Goal: Information Seeking & Learning: Learn about a topic

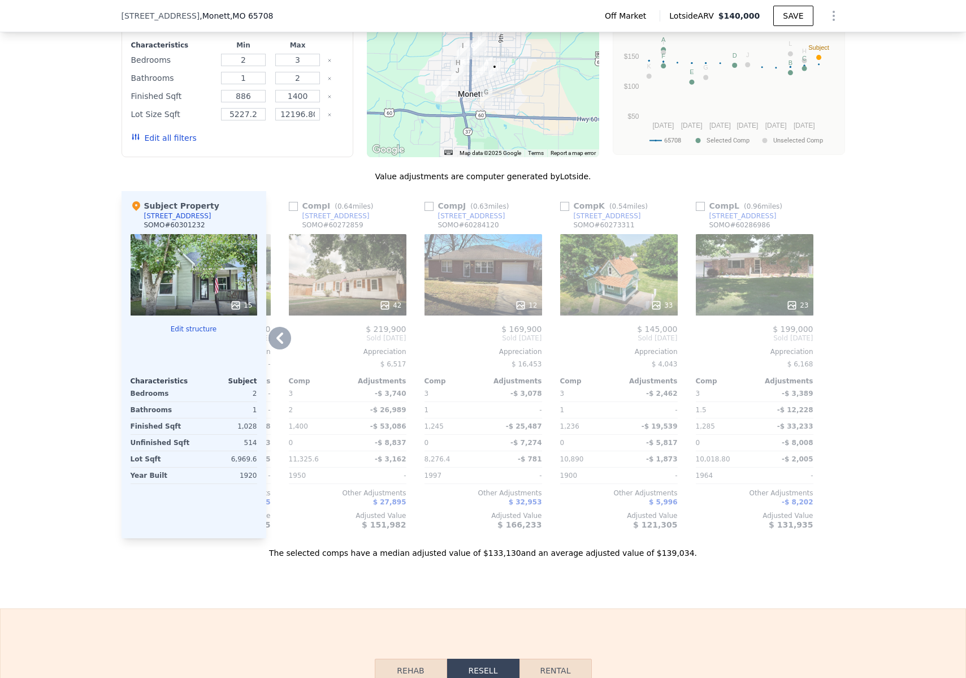
scroll to position [968, 0]
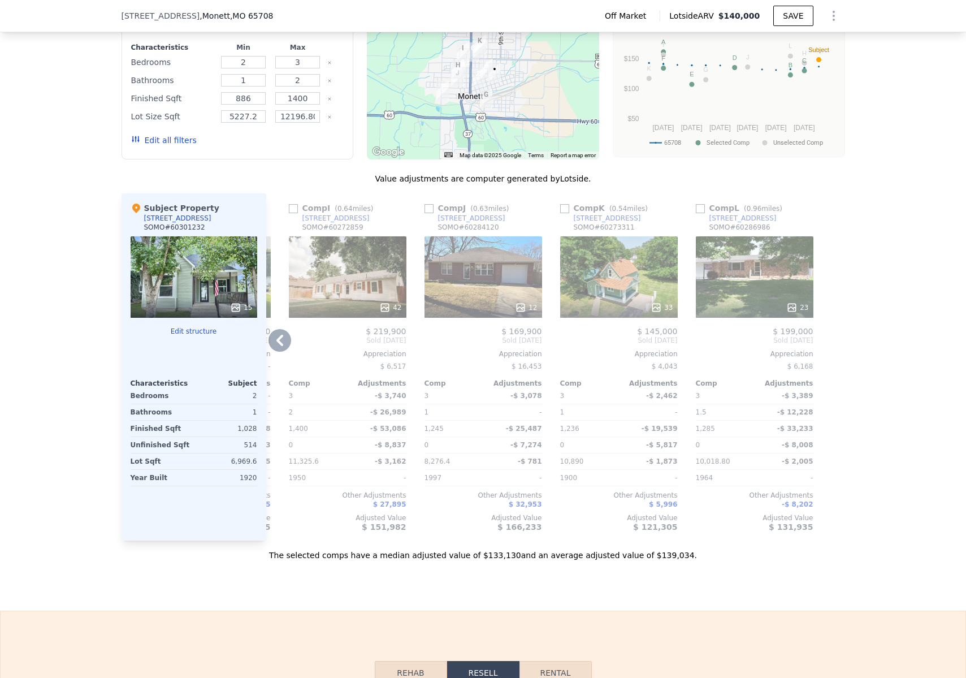
click at [281, 346] on icon at bounding box center [279, 340] width 23 height 23
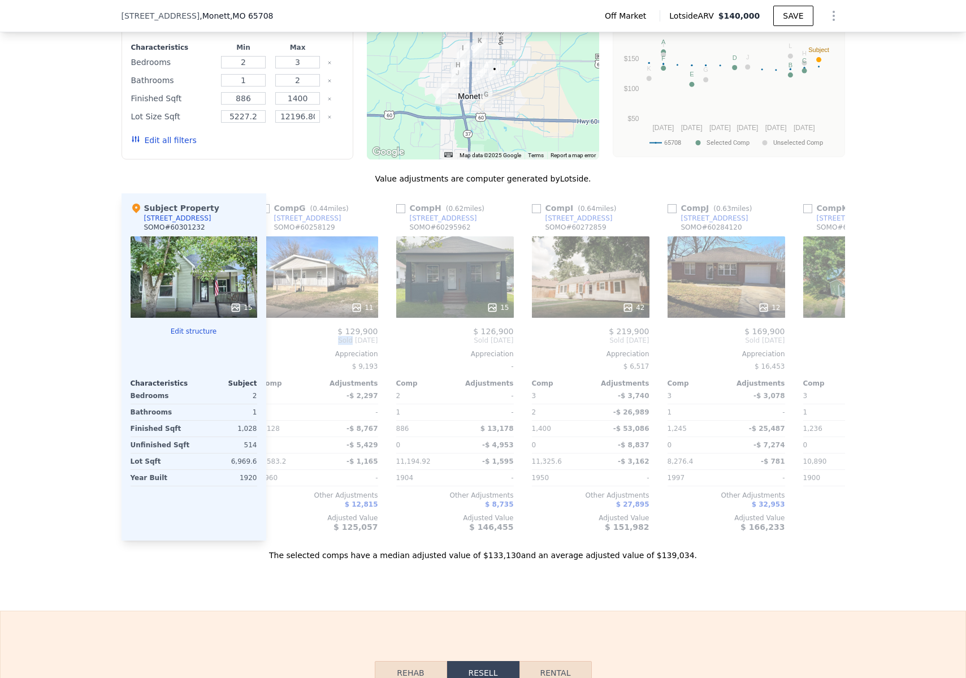
click at [281, 345] on span "Sold [DATE]" at bounding box center [320, 340] width 118 height 9
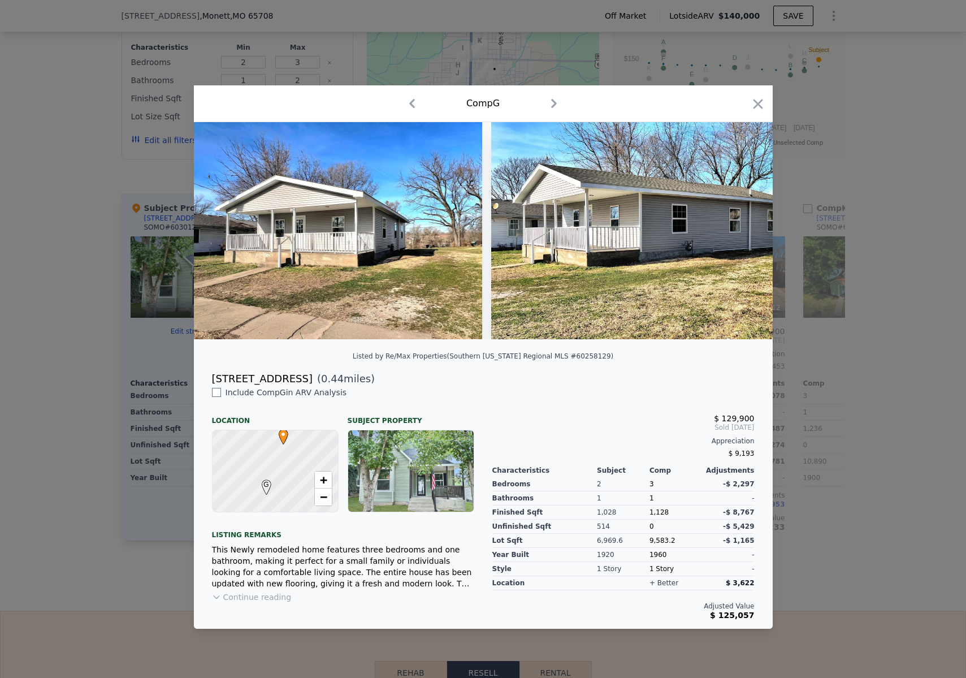
scroll to position [0, 805]
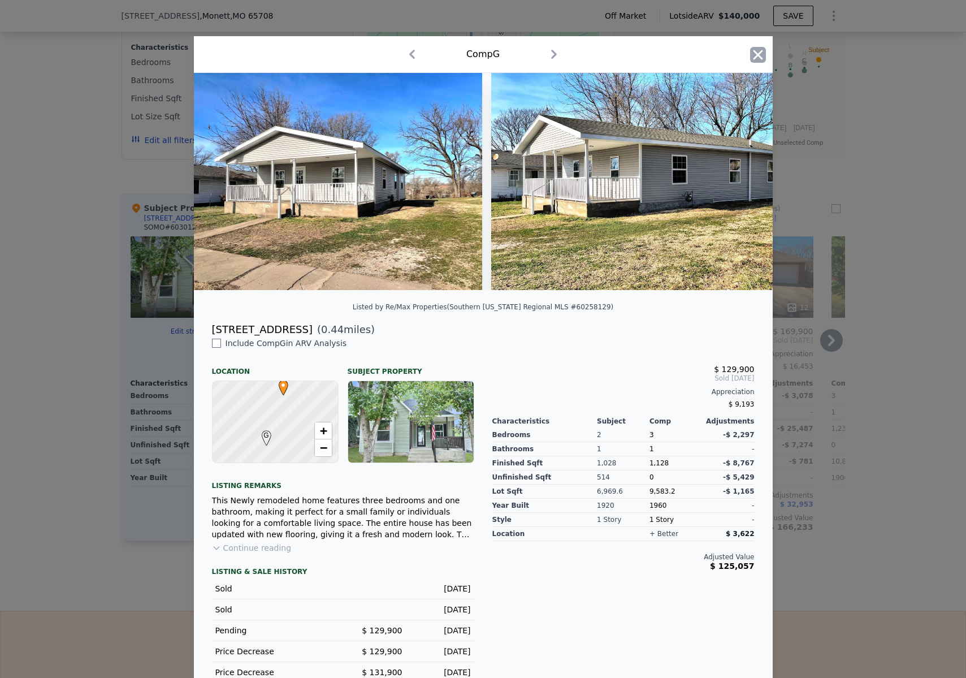
click at [753, 54] on icon "button" at bounding box center [758, 55] width 10 height 10
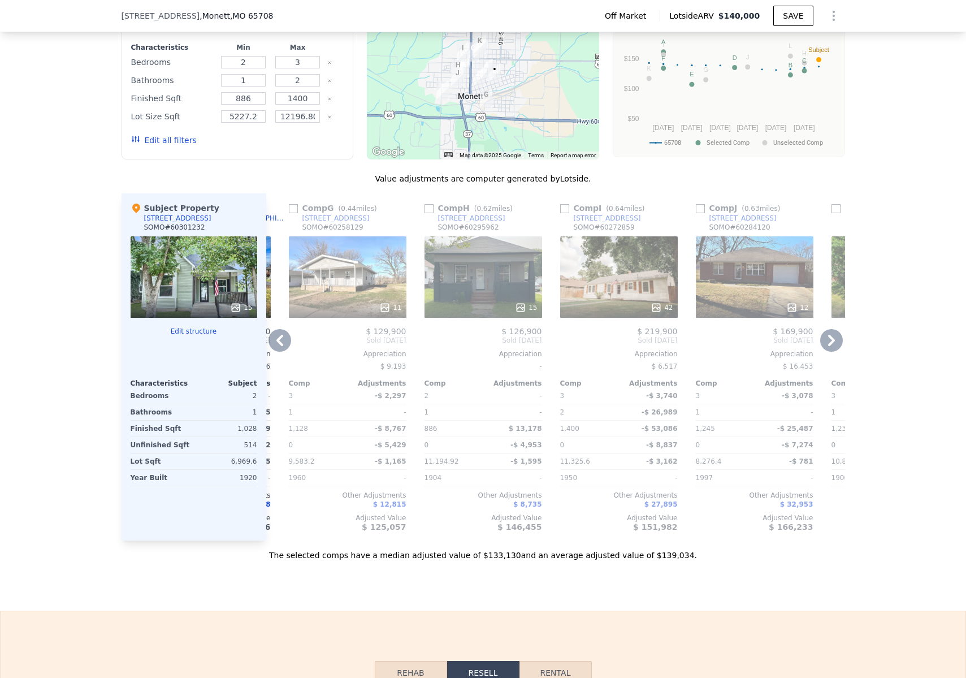
click at [277, 348] on icon at bounding box center [279, 340] width 23 height 23
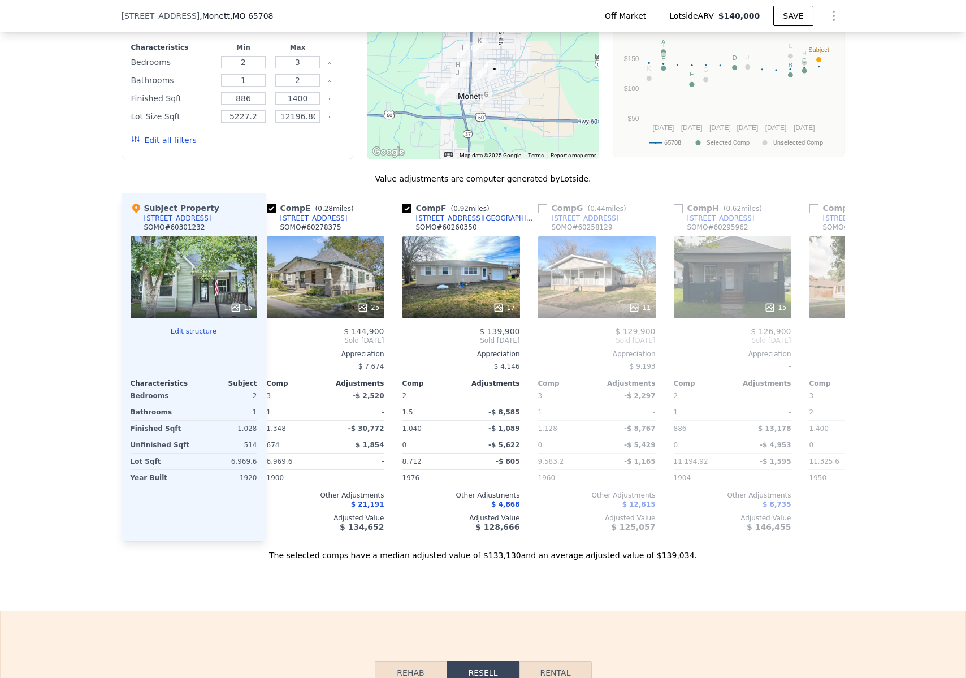
scroll to position [0, 534]
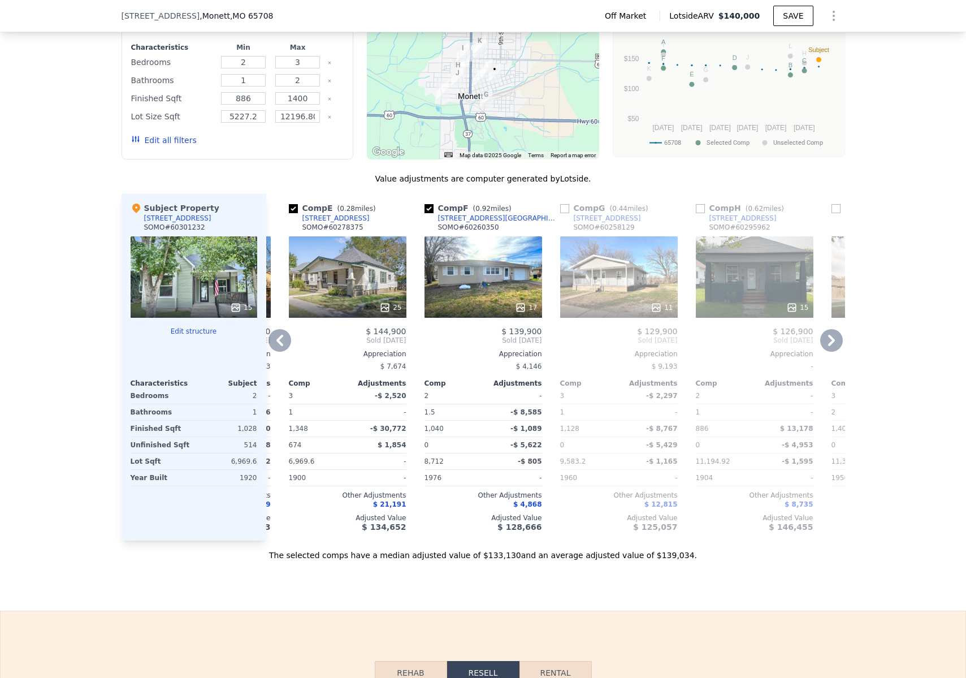
click at [277, 349] on icon at bounding box center [279, 340] width 23 height 23
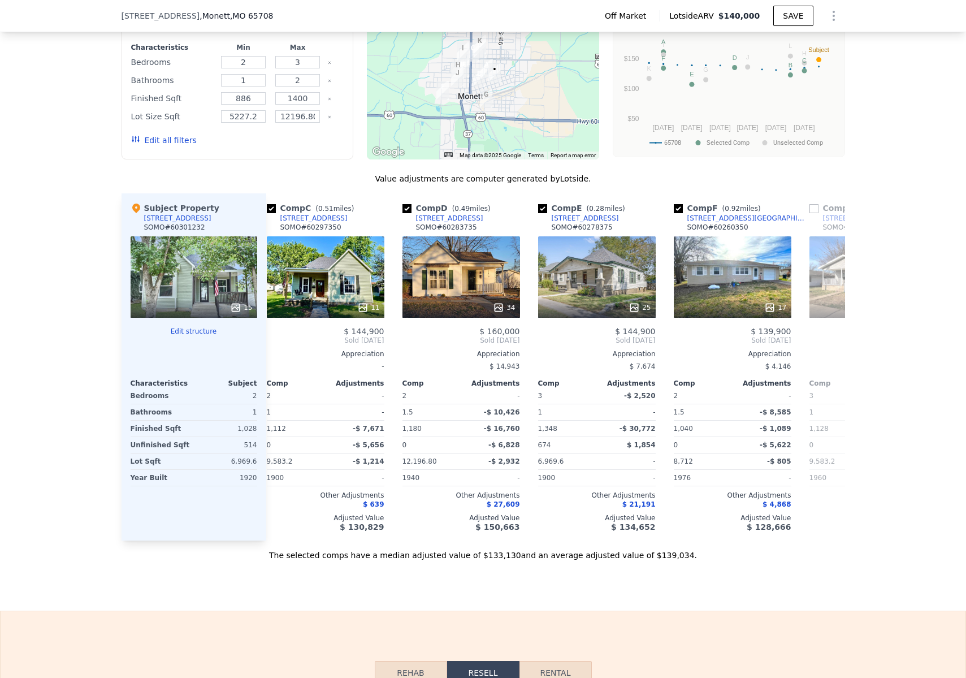
scroll to position [0, 262]
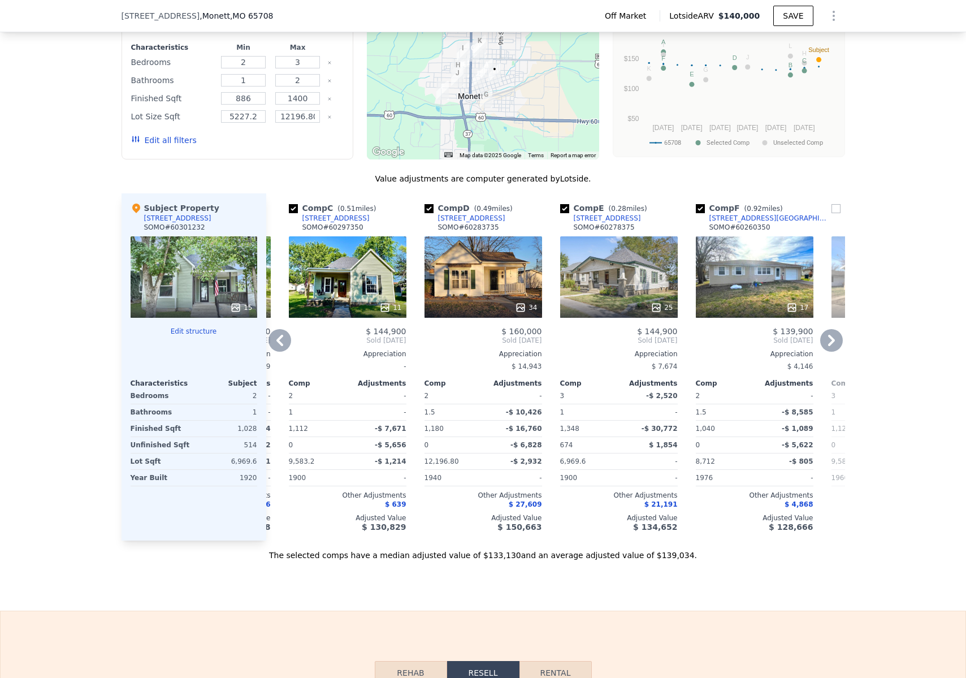
click at [281, 346] on icon at bounding box center [279, 340] width 23 height 23
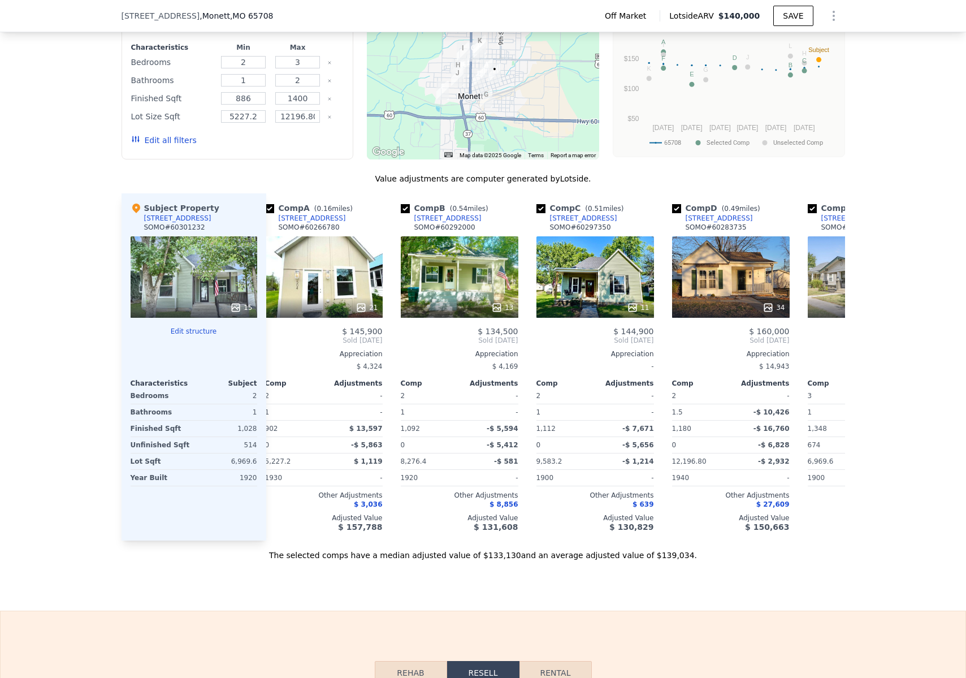
scroll to position [0, 0]
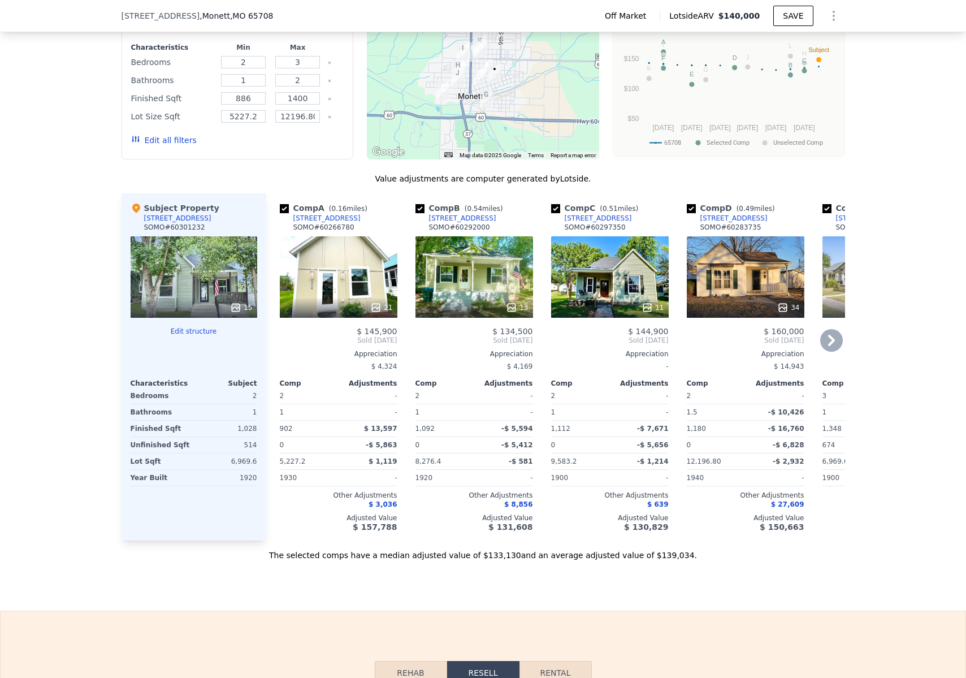
click at [723, 296] on div "34" at bounding box center [746, 276] width 118 height 81
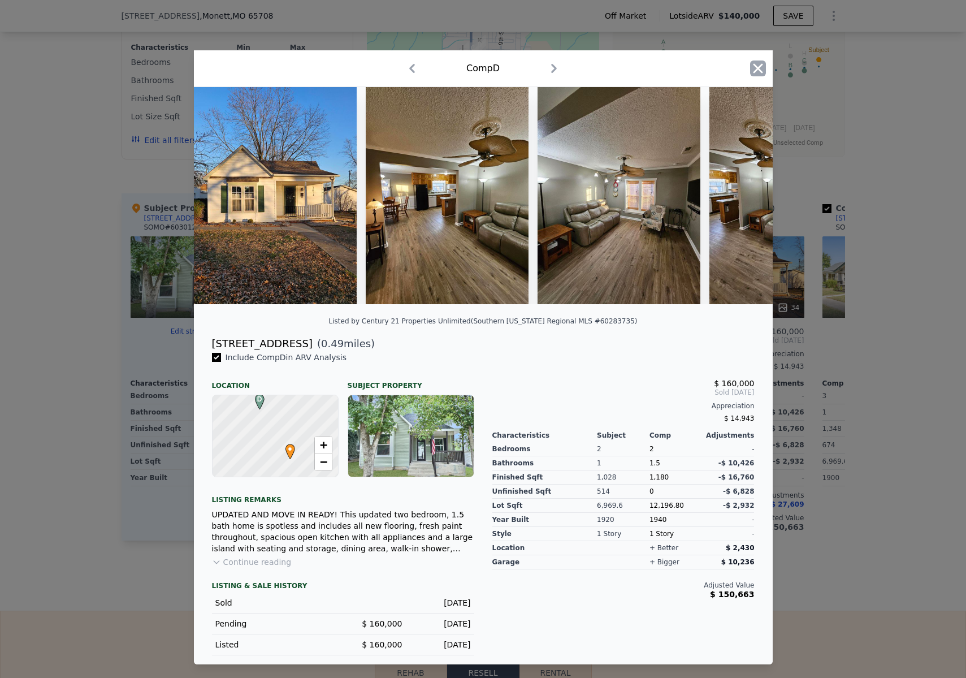
click at [761, 63] on icon "button" at bounding box center [758, 68] width 16 height 16
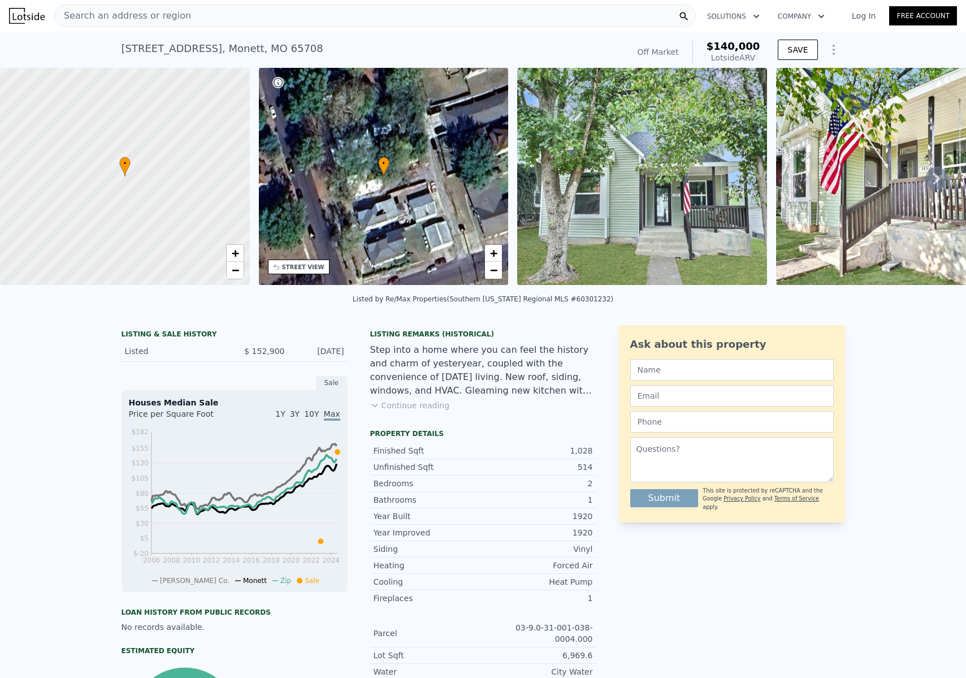
click at [132, 17] on span "Search an address or region" at bounding box center [123, 16] width 136 height 14
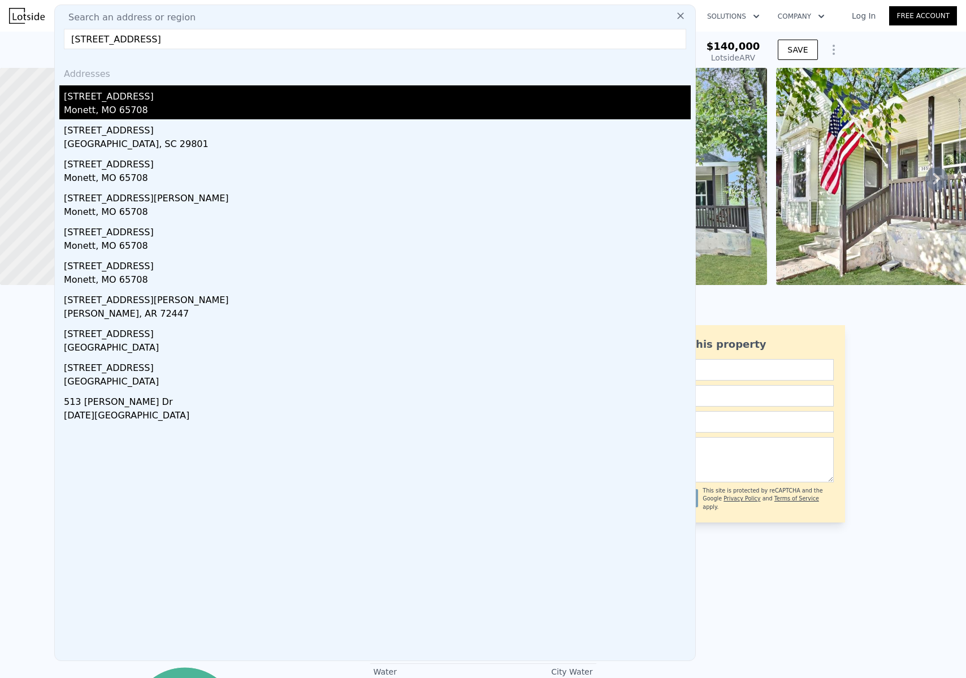
type input "[STREET_ADDRESS]"
click at [80, 97] on div "[STREET_ADDRESS]" at bounding box center [377, 94] width 627 height 18
type input "4"
type input "1596"
type input "6969.6"
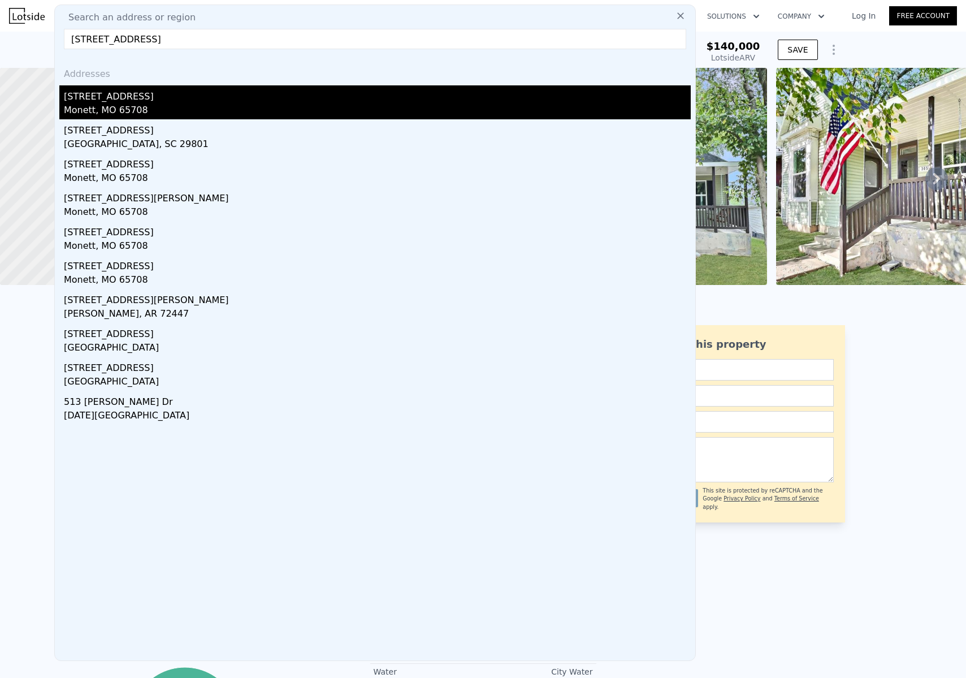
type input "16552.8"
checkbox input "false"
type input "$ 164,000"
type input "4"
type input "-$ 35,922"
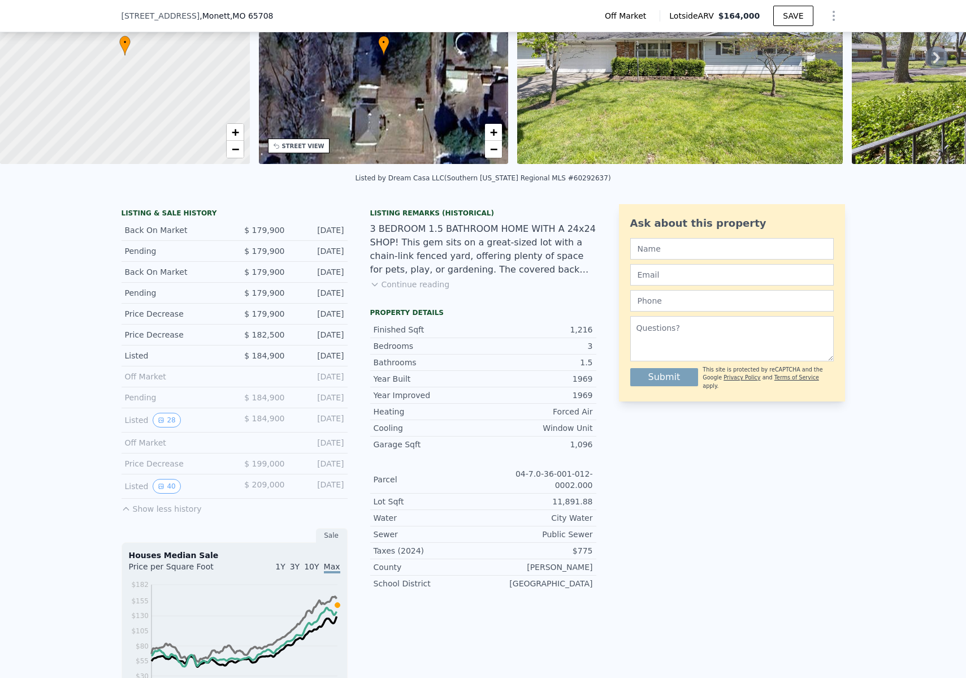
scroll to position [120, 0]
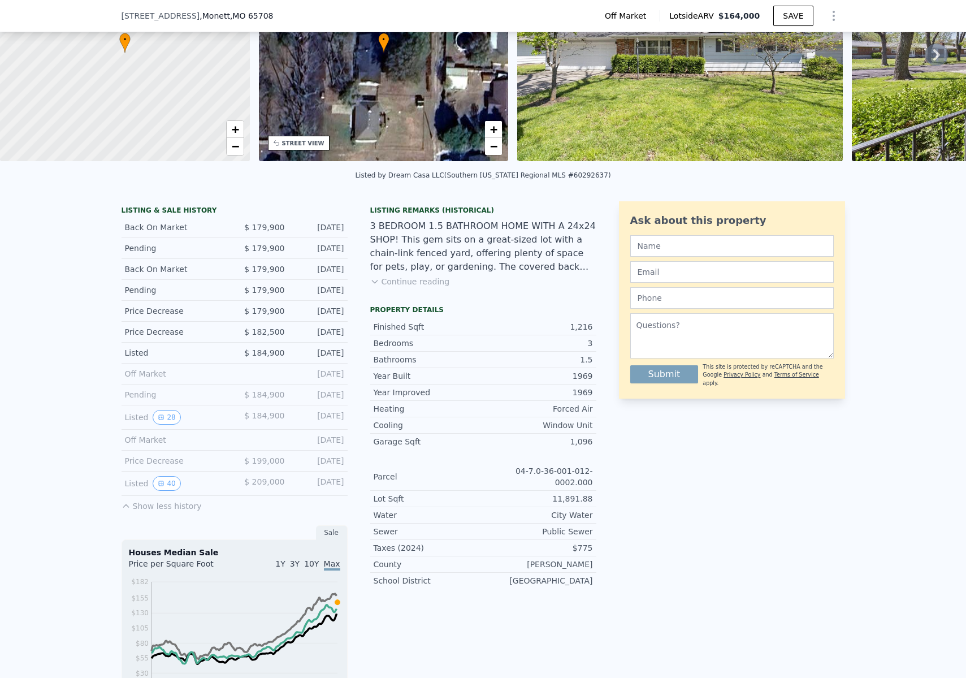
click at [419, 287] on button "Continue reading" at bounding box center [410, 281] width 80 height 11
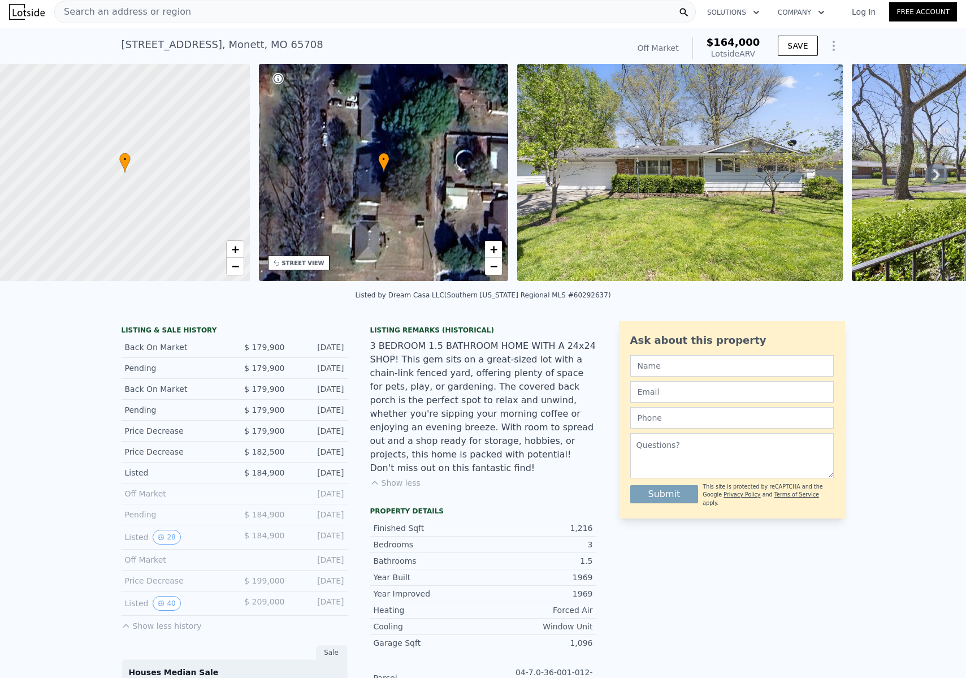
scroll to position [0, 0]
